Goal: Find specific page/section: Find specific page/section

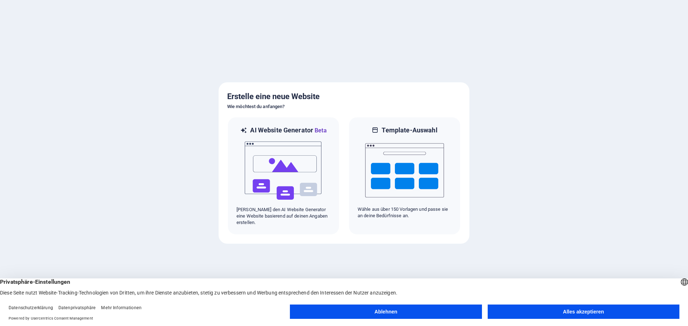
click at [386, 311] on button "Ablehnen" at bounding box center [386, 312] width 192 height 14
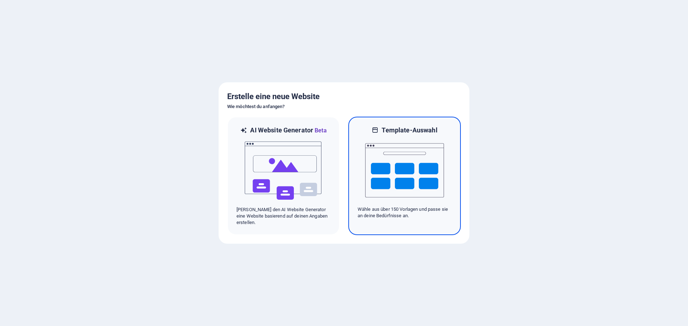
click at [395, 160] on img at bounding box center [404, 171] width 79 height 72
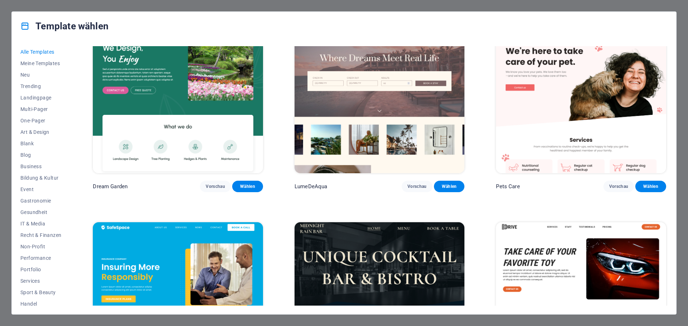
scroll to position [1684, 0]
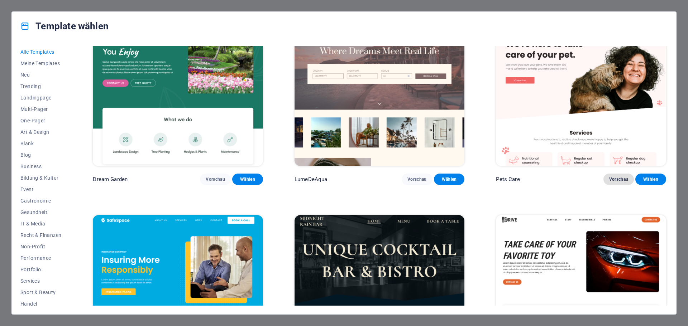
click at [615, 177] on span "Vorschau" at bounding box center [618, 180] width 19 height 6
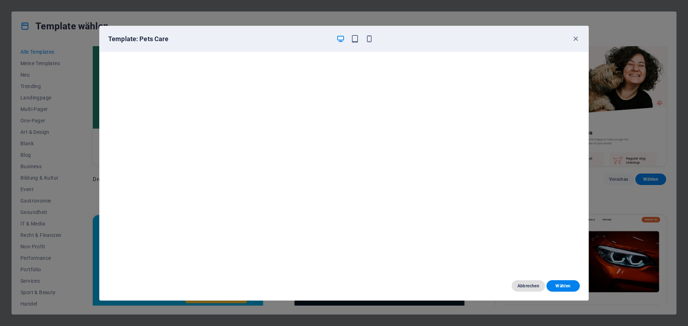
click at [527, 284] on span "Abbrechen" at bounding box center [528, 286] width 22 height 6
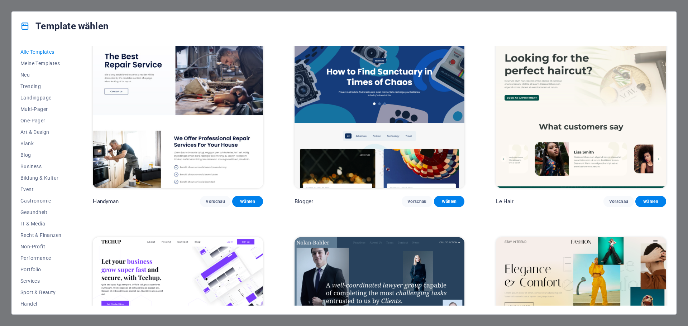
scroll to position [2902, 0]
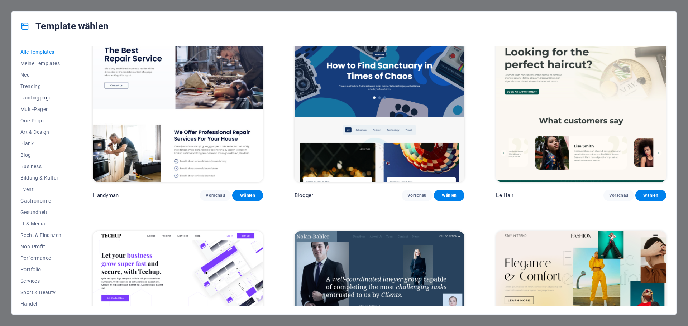
click at [39, 99] on span "Landingpage" at bounding box center [40, 98] width 41 height 6
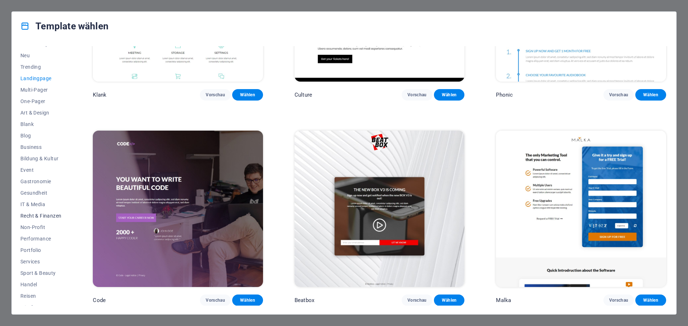
scroll to position [27, 0]
click at [37, 267] on span "Sport & Beauty" at bounding box center [40, 266] width 41 height 6
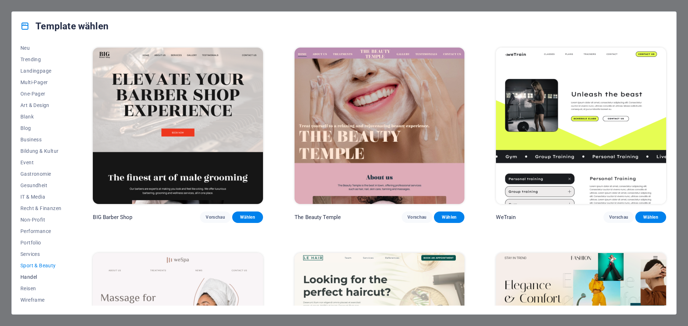
click at [30, 276] on span "Handel" at bounding box center [40, 277] width 41 height 6
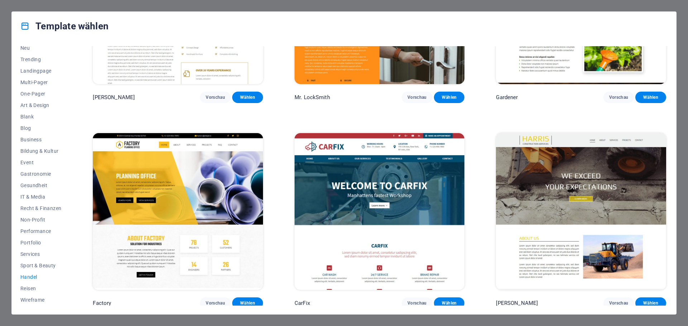
scroll to position [326, 0]
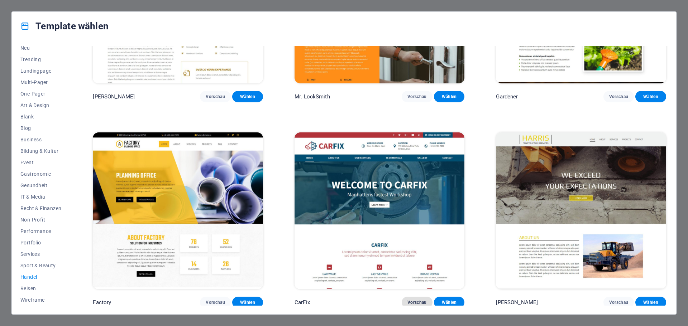
click at [413, 300] on span "Vorschau" at bounding box center [416, 303] width 19 height 6
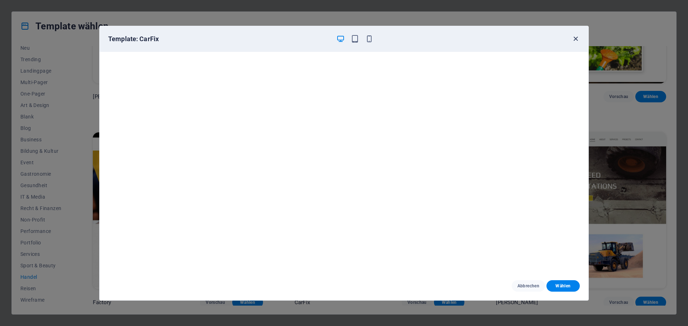
click at [577, 39] on icon "button" at bounding box center [575, 39] width 8 height 8
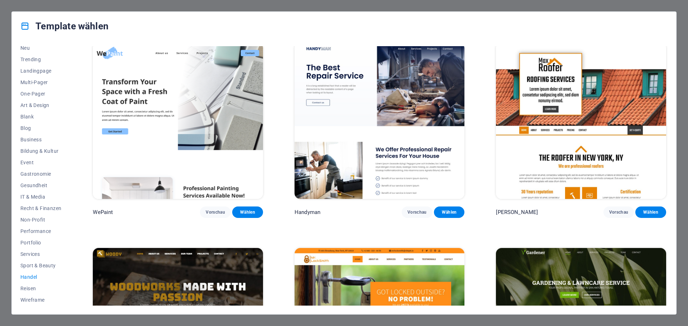
scroll to position [4, 0]
